Goal: Transaction & Acquisition: Book appointment/travel/reservation

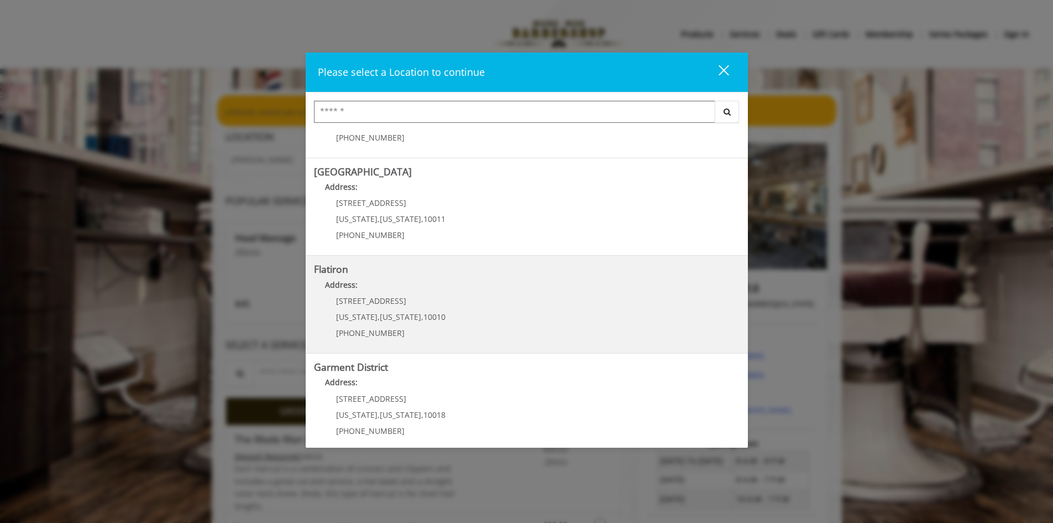
scroll to position [175, 0]
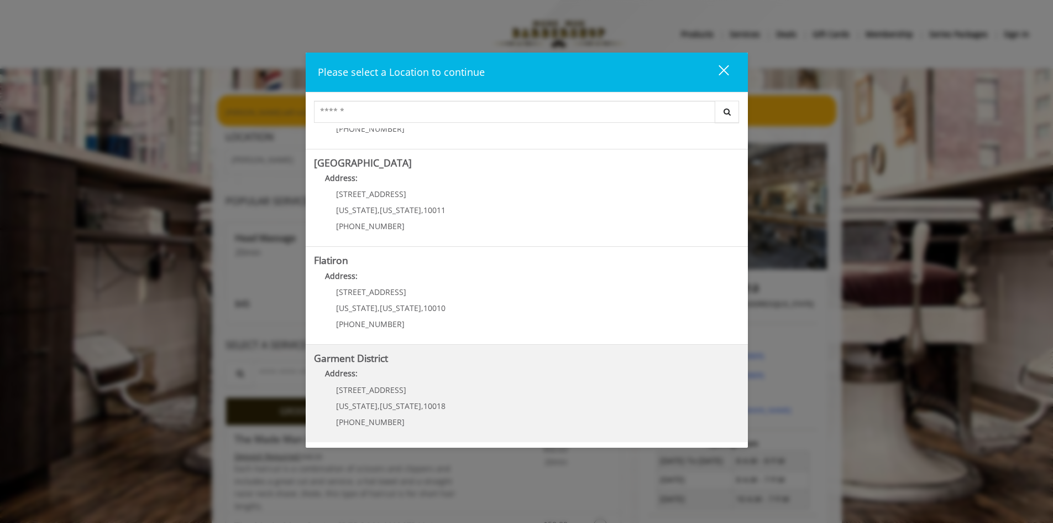
click at [559, 377] on District "Address:" at bounding box center [527, 376] width 426 height 18
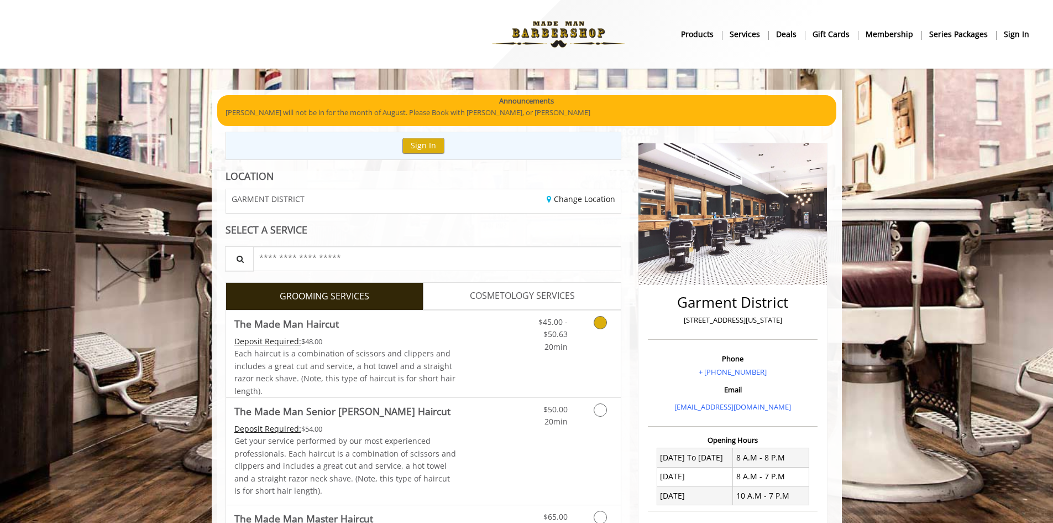
click at [511, 353] on link "Discounted Price" at bounding box center [489, 353] width 66 height 87
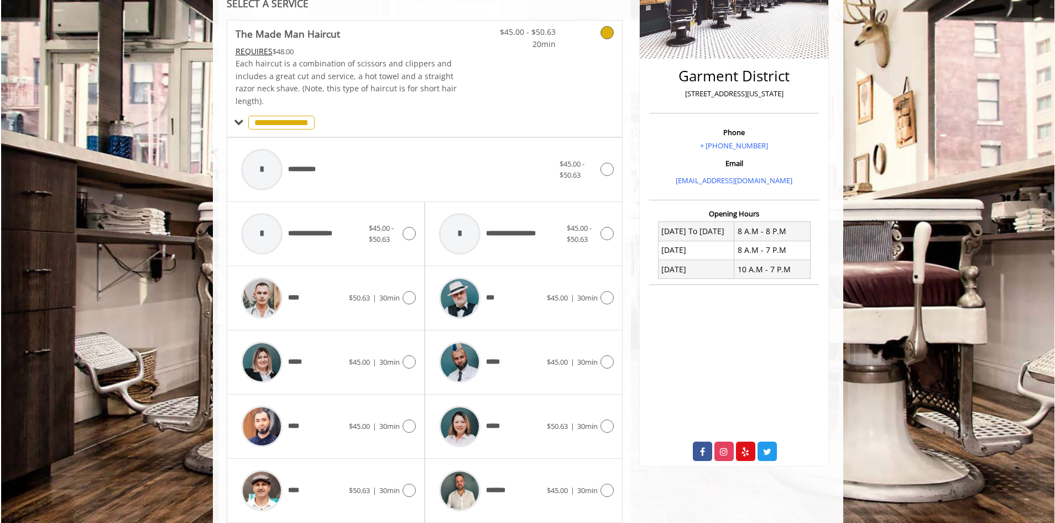
scroll to position [333, 0]
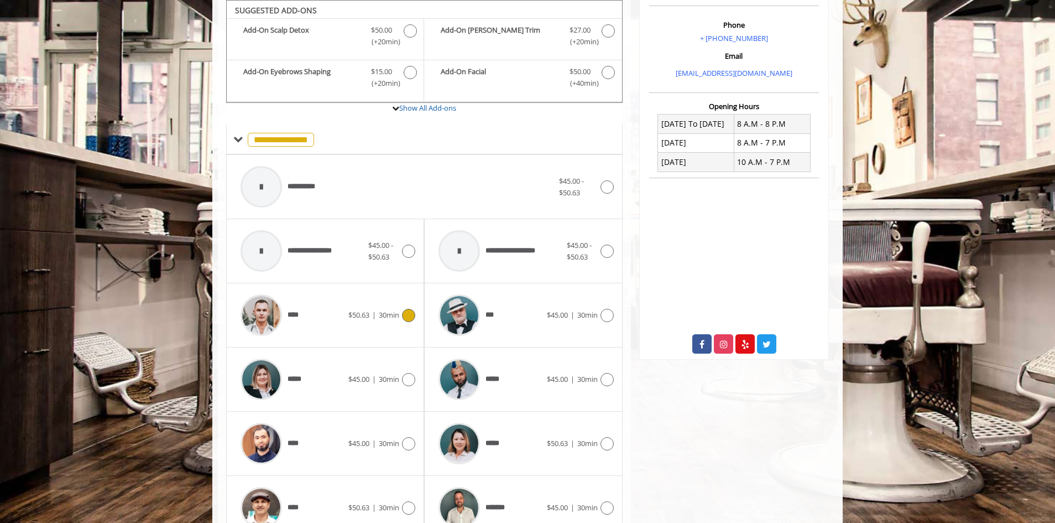
click at [399, 322] on div "**** $50.63 | 30min" at bounding box center [325, 315] width 180 height 53
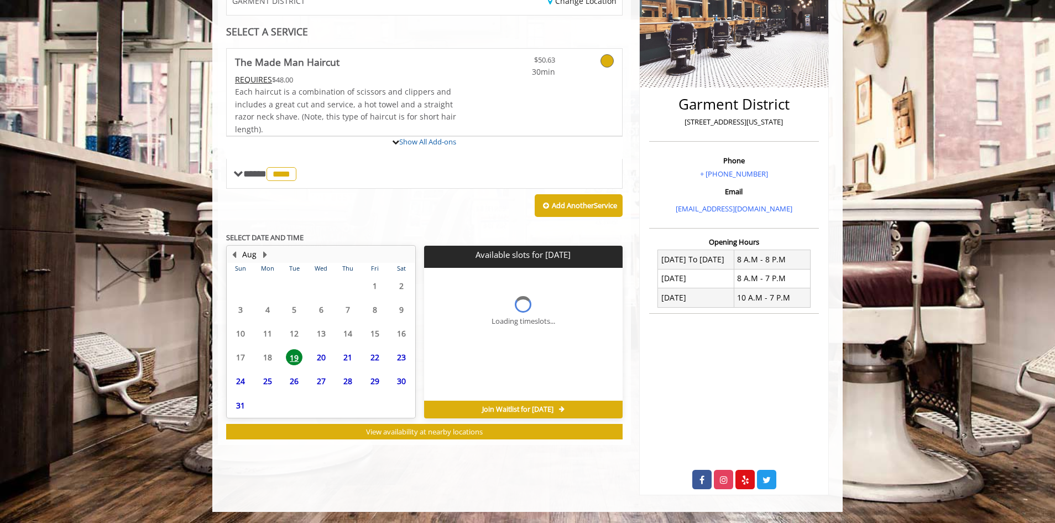
scroll to position [198, 0]
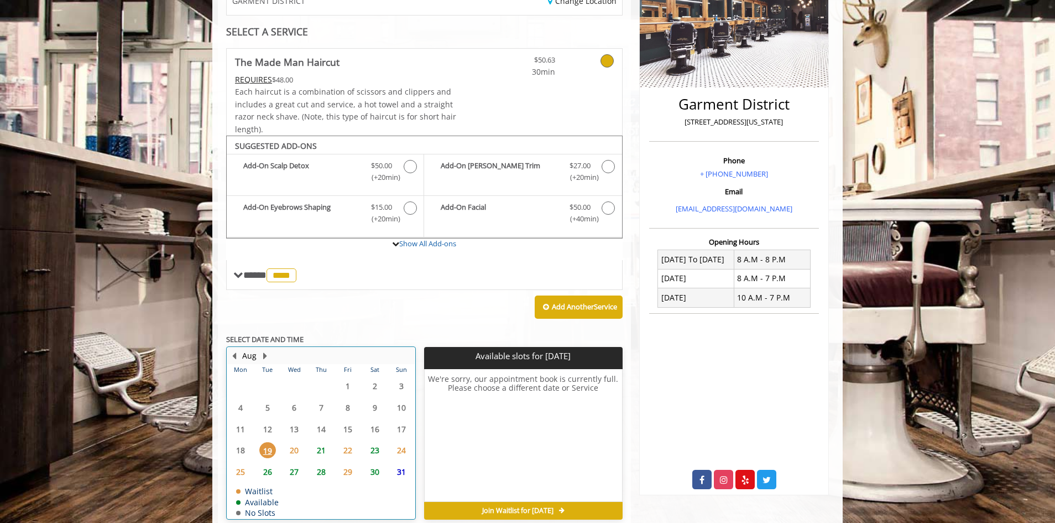
click at [267, 364] on table "Mon Tue Wed Thu Fri Sat Sun 28 29 30 31 1 2 3 4 5 6 7 8 9 10 11 12 13 14 15 16 …" at bounding box center [320, 441] width 187 height 154
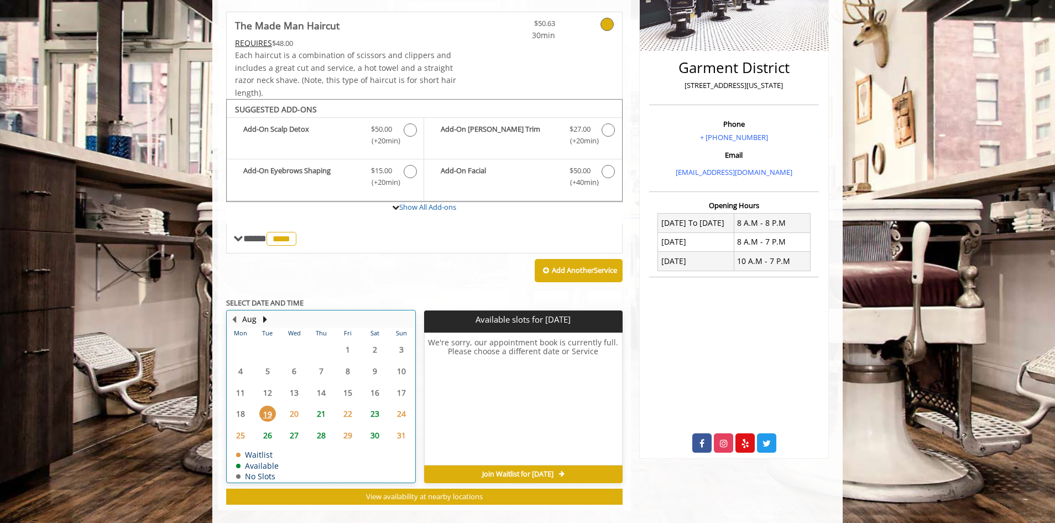
scroll to position [249, 0]
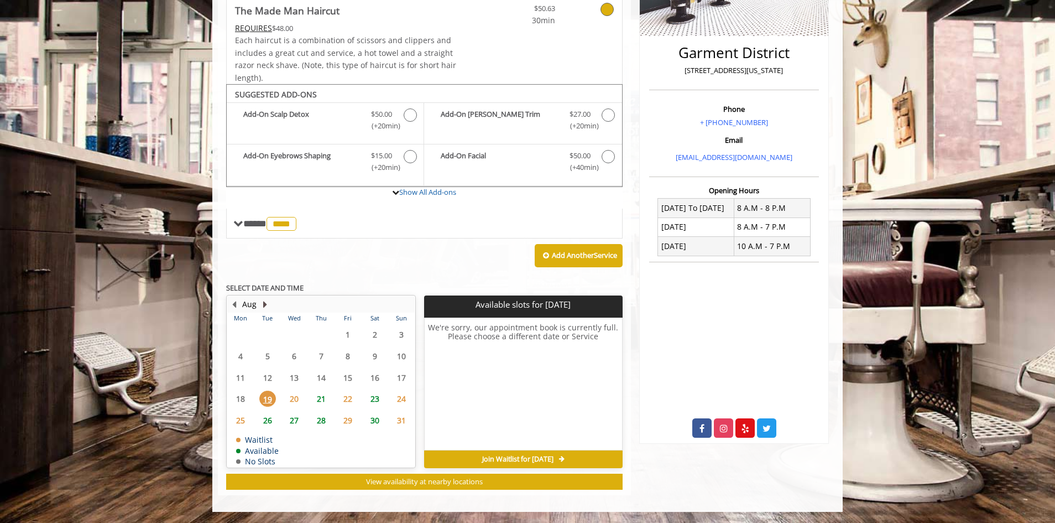
click at [264, 301] on button "Next Month" at bounding box center [264, 304] width 9 height 12
click at [322, 334] on span "4" at bounding box center [321, 334] width 17 height 16
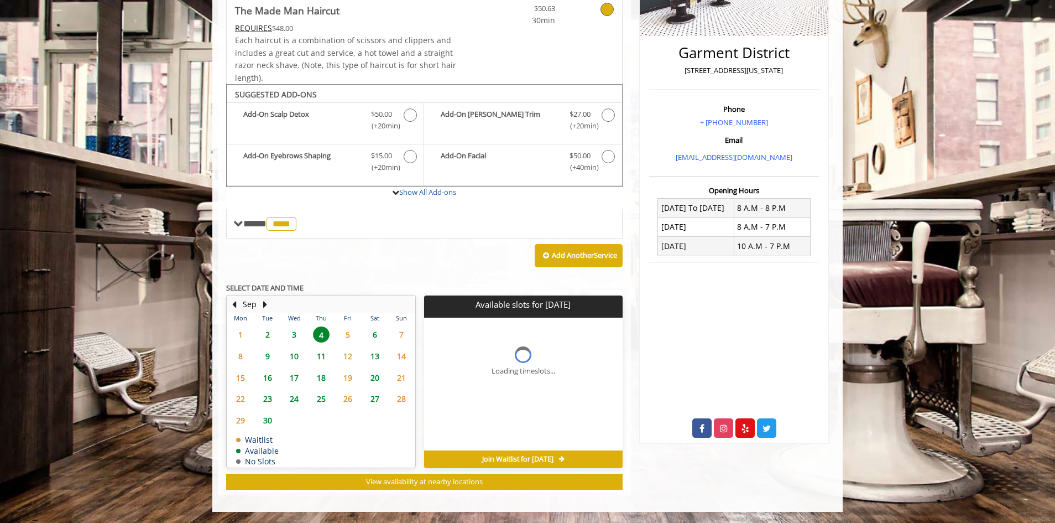
scroll to position [266, 0]
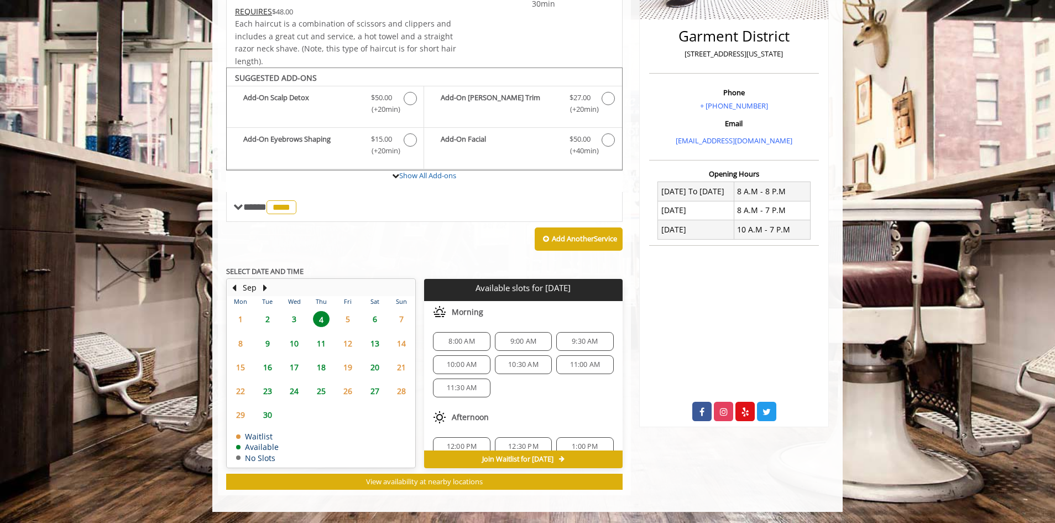
click at [294, 319] on span "3" at bounding box center [294, 319] width 17 height 16
click at [459, 343] on span "8:00 AM" at bounding box center [461, 341] width 26 height 9
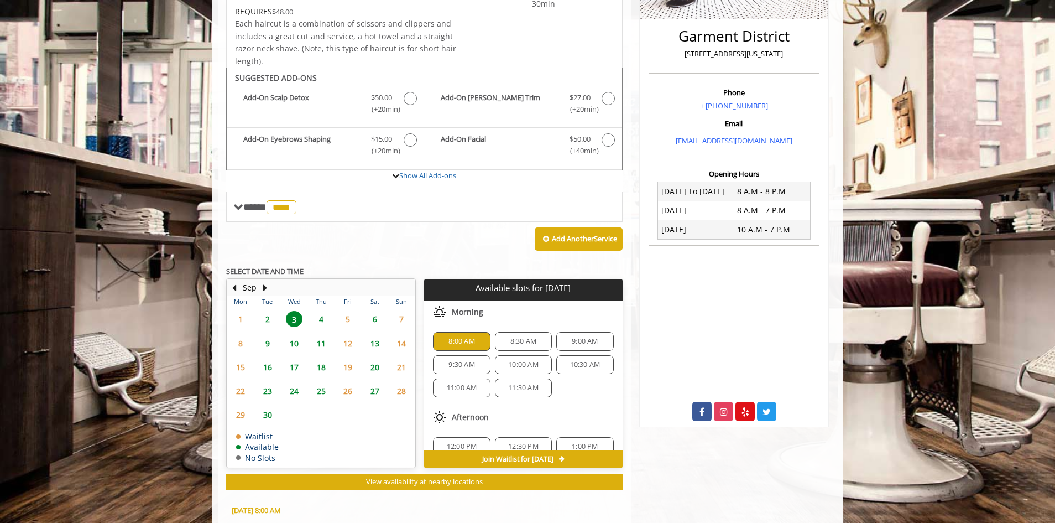
scroll to position [466, 0]
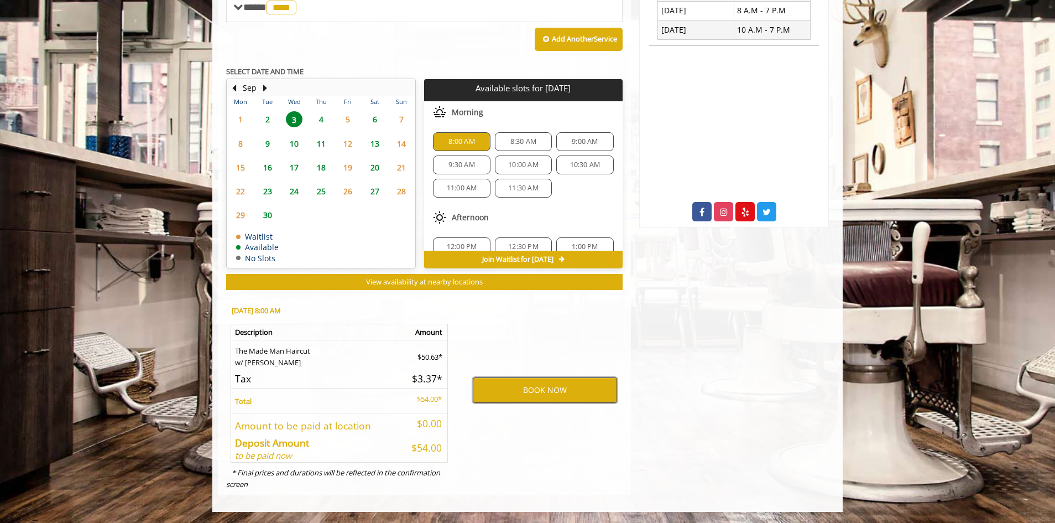
click at [560, 384] on button "BOOK NOW" at bounding box center [545, 389] width 144 height 25
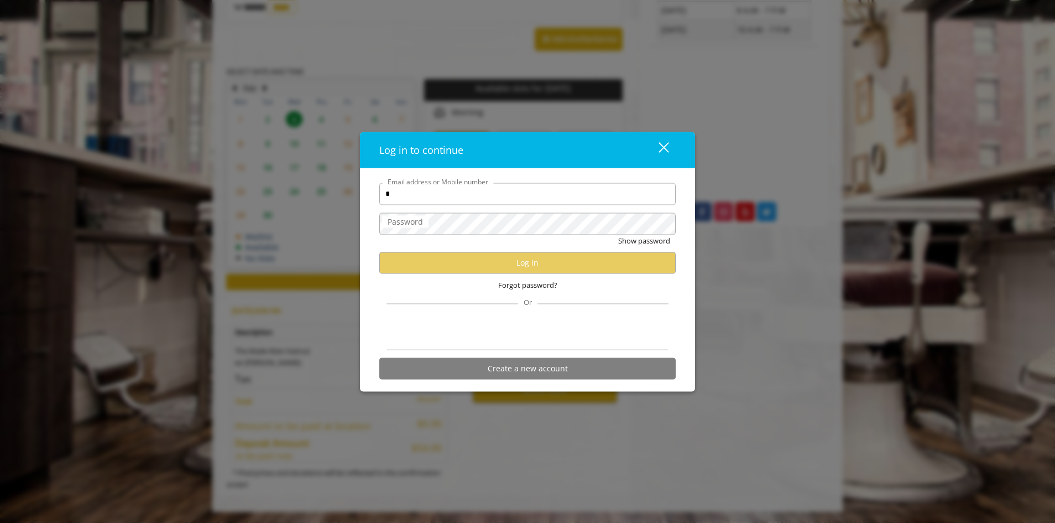
type input "**********"
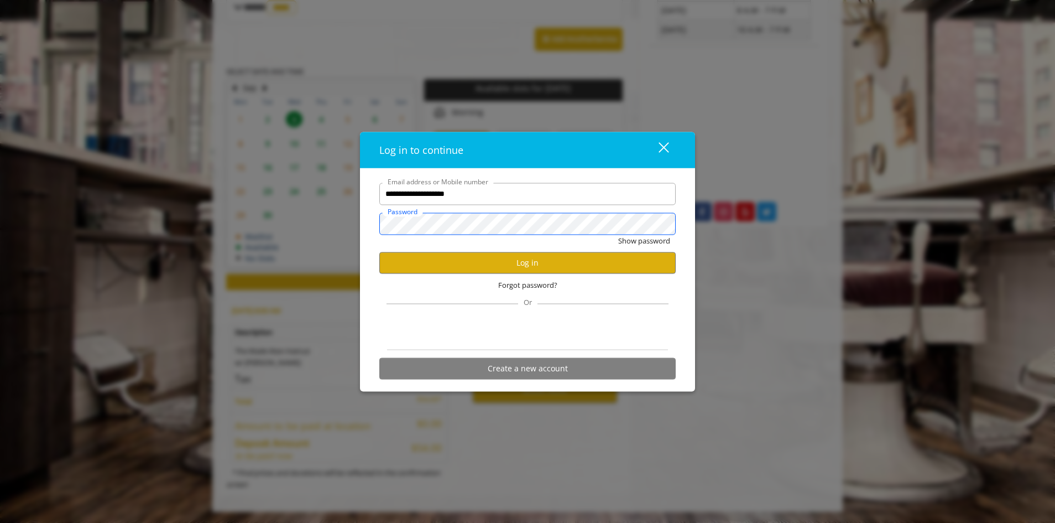
click at [618, 234] on button "Show password" at bounding box center [644, 240] width 52 height 12
click at [561, 264] on button "Log in" at bounding box center [527, 263] width 296 height 22
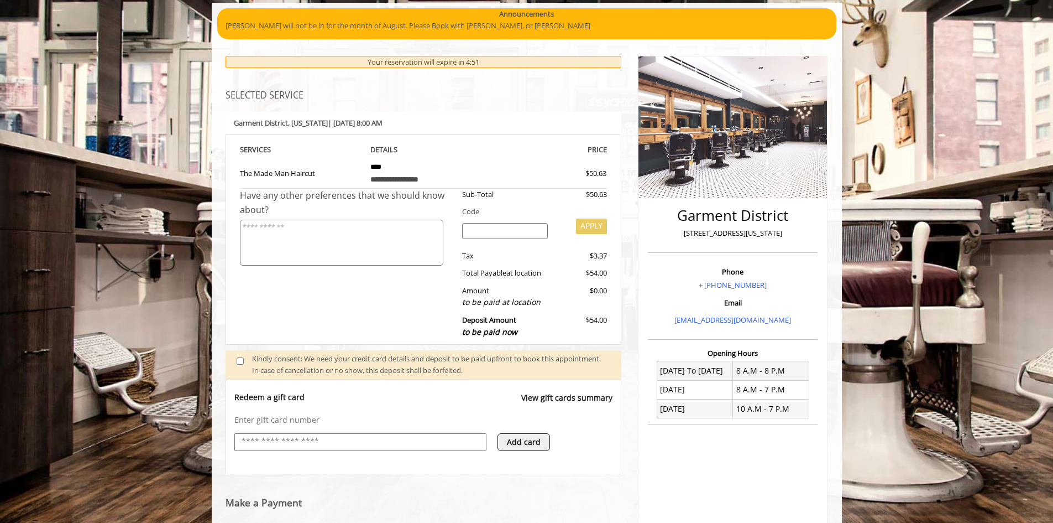
scroll to position [295, 0]
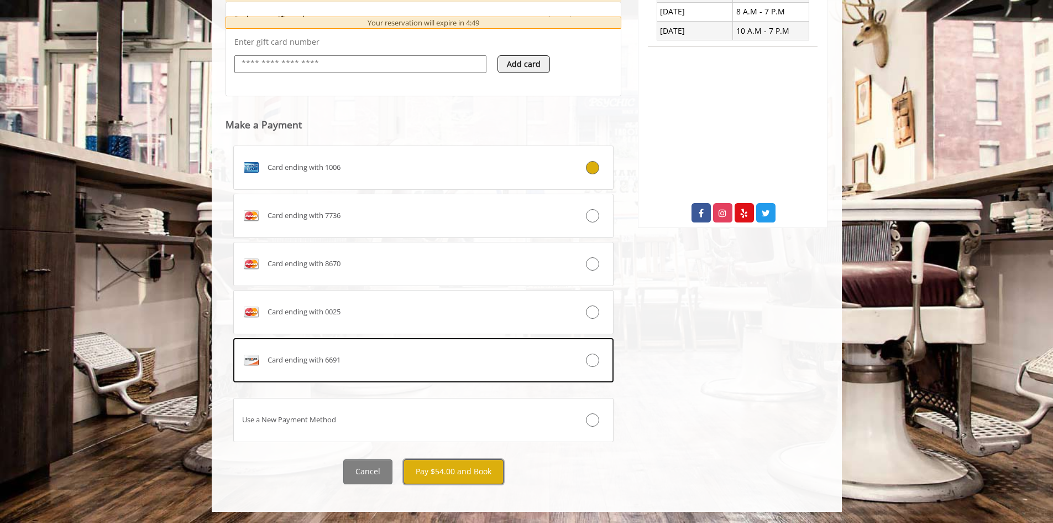
click at [487, 470] on button "Pay $54.00 and Book" at bounding box center [454, 471] width 100 height 25
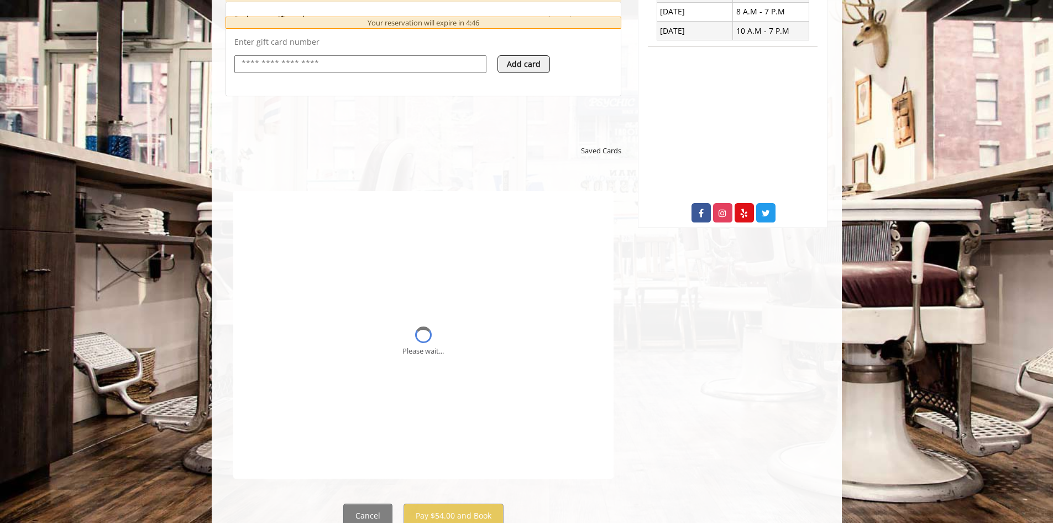
scroll to position [0, 0]
